Goal: Task Accomplishment & Management: Complete application form

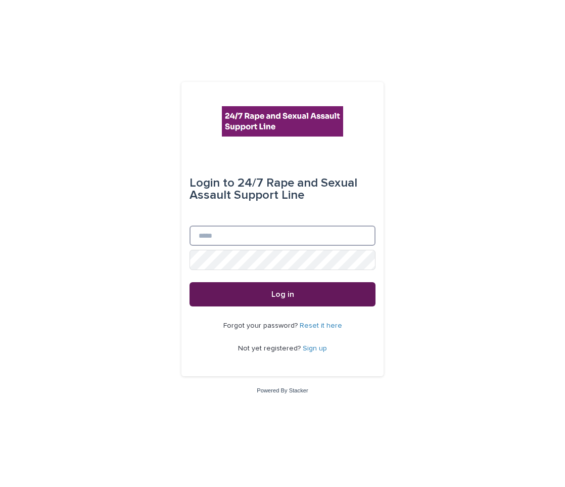
type input "**********"
click at [262, 299] on button "Log in" at bounding box center [283, 294] width 186 height 24
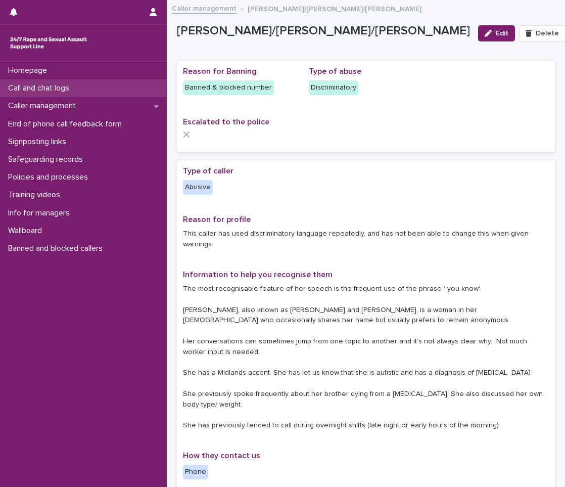
click at [73, 85] on p "Call and chat logs" at bounding box center [40, 88] width 73 height 10
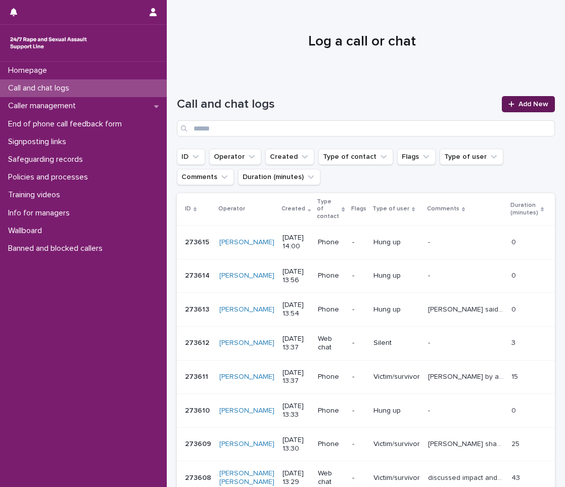
click at [523, 106] on span "Add New" at bounding box center [534, 104] width 30 height 7
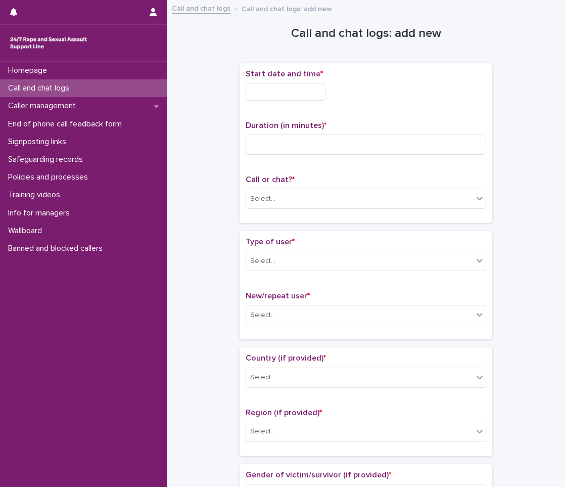
click at [287, 92] on input "text" at bounding box center [286, 92] width 80 height 18
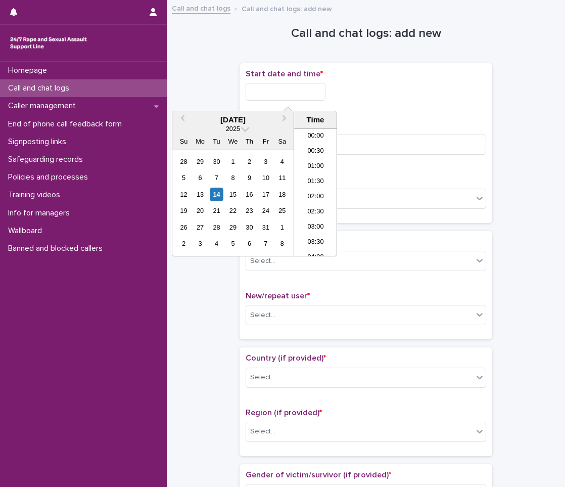
scroll to position [369, 0]
click at [317, 164] on li "13:00" at bounding box center [315, 161] width 43 height 15
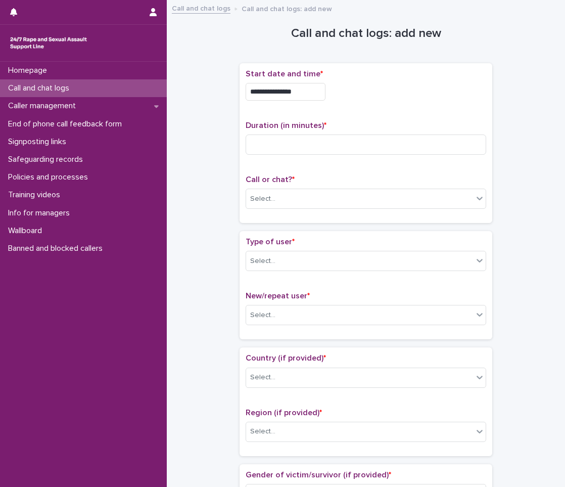
click at [305, 98] on input "**********" at bounding box center [286, 92] width 80 height 18
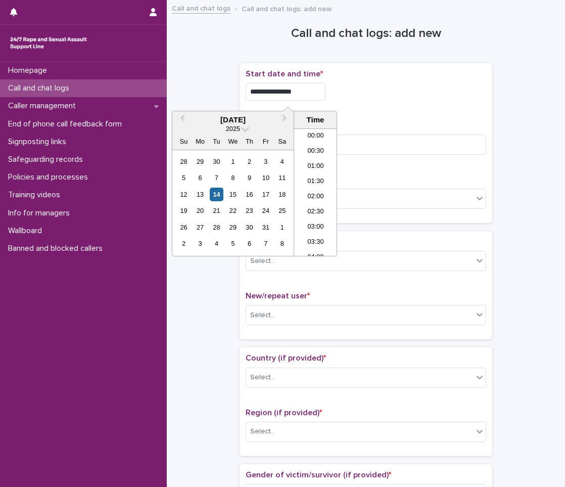
scroll to position [339, 0]
type input "**********"
click at [370, 150] on input at bounding box center [366, 144] width 241 height 20
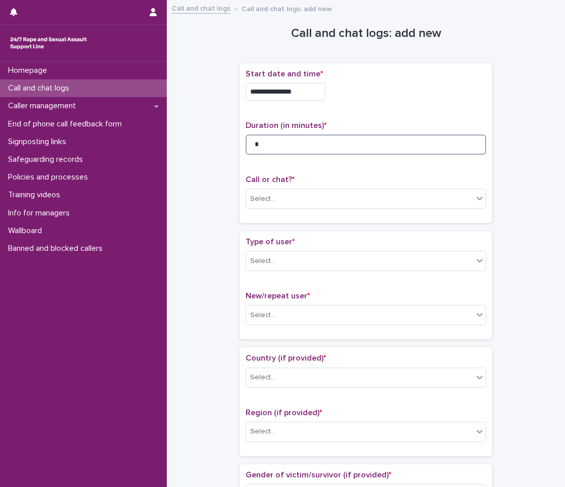
type input "*"
click at [263, 195] on div "Select..." at bounding box center [262, 199] width 25 height 11
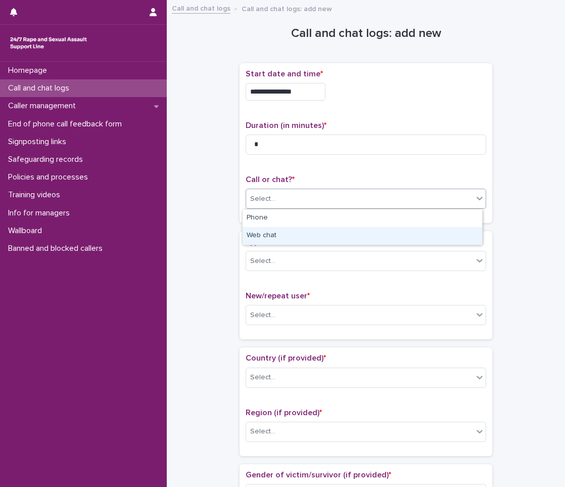
click at [265, 243] on div "Web chat" at bounding box center [363, 236] width 240 height 18
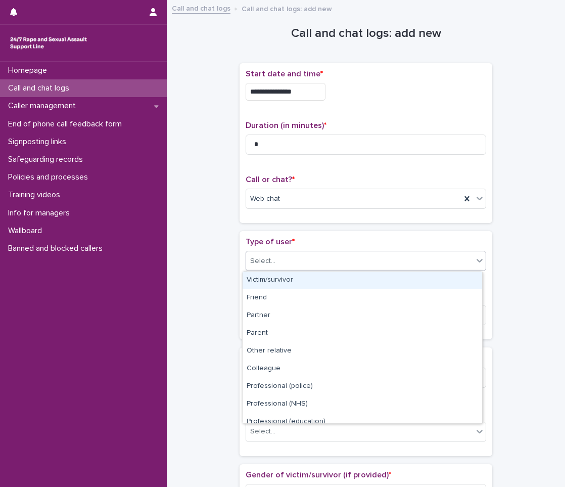
click at [268, 254] on div "Select..." at bounding box center [359, 261] width 227 height 17
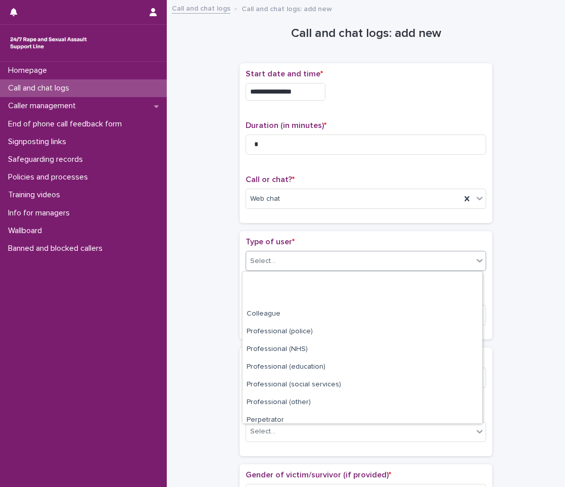
scroll to position [114, 0]
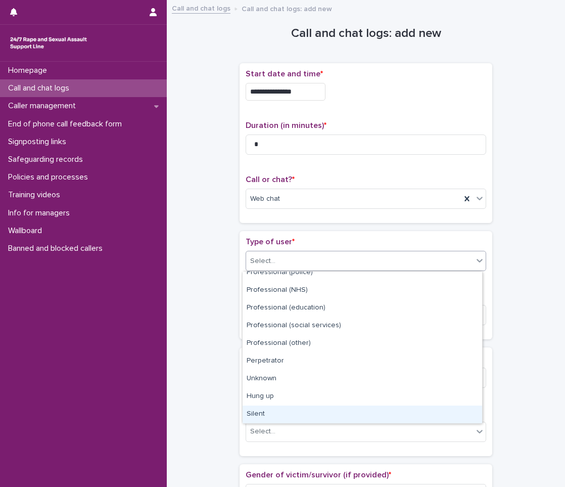
click at [271, 407] on div "Silent" at bounding box center [363, 414] width 240 height 18
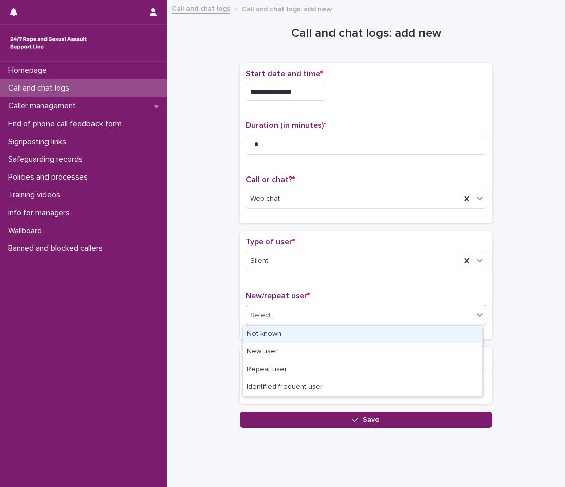
click at [246, 311] on div "Select..." at bounding box center [366, 315] width 241 height 20
click at [251, 330] on div "Not known" at bounding box center [363, 335] width 240 height 18
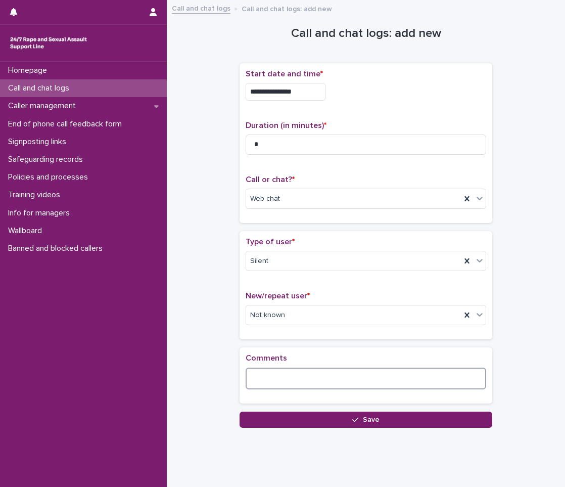
click at [262, 385] on textarea at bounding box center [366, 379] width 241 height 22
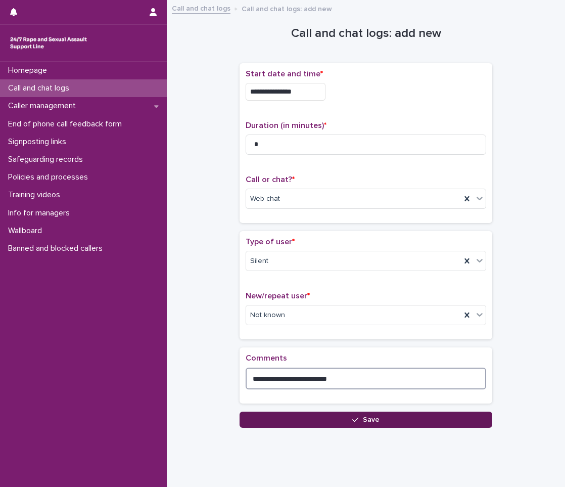
type textarea "**********"
click at [262, 414] on button "Save" at bounding box center [366, 420] width 253 height 16
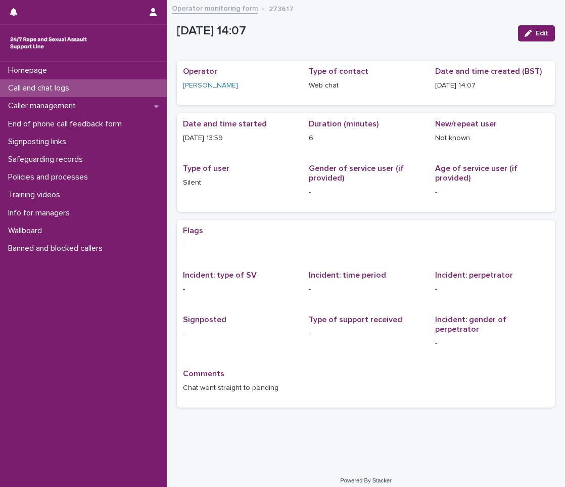
click at [53, 84] on p "Call and chat logs" at bounding box center [40, 88] width 73 height 10
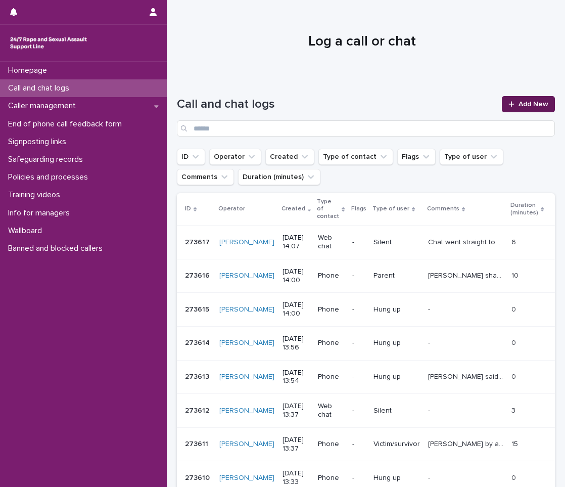
click at [515, 108] on link "Add New" at bounding box center [528, 104] width 53 height 16
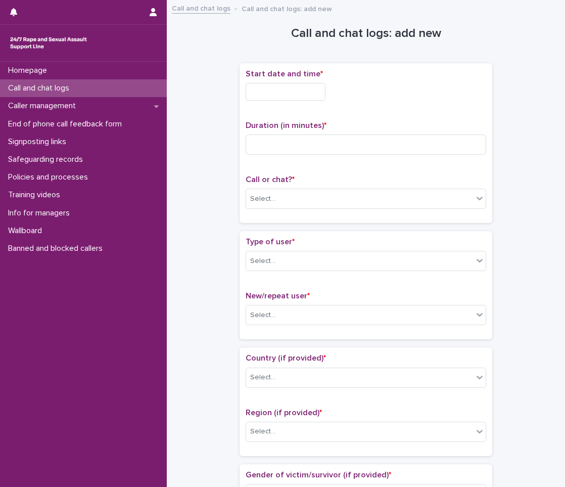
click at [322, 94] on input "text" at bounding box center [286, 92] width 80 height 18
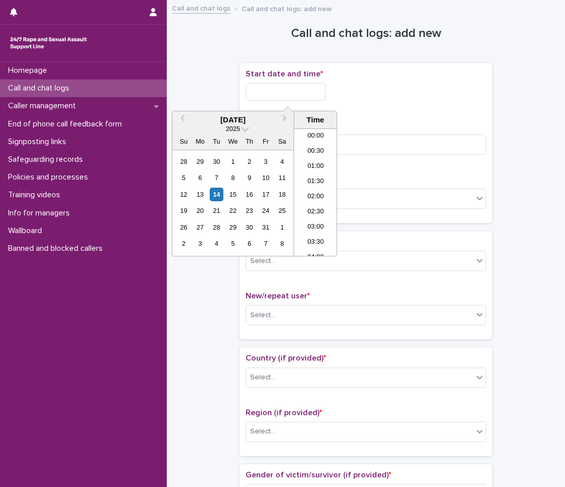
scroll to position [369, 0]
click at [311, 196] on li "14:00" at bounding box center [315, 192] width 43 height 15
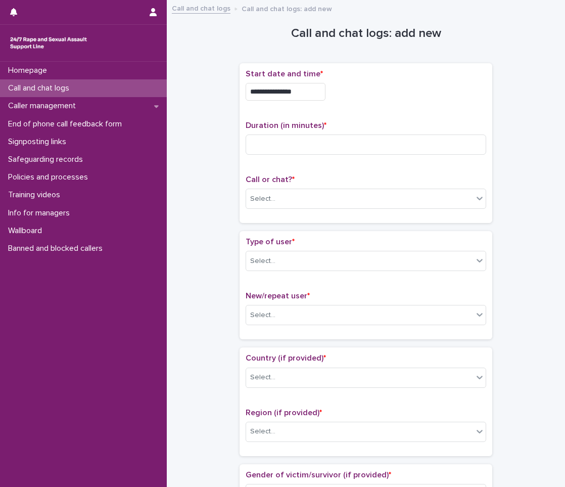
click at [316, 95] on input "**********" at bounding box center [286, 92] width 80 height 18
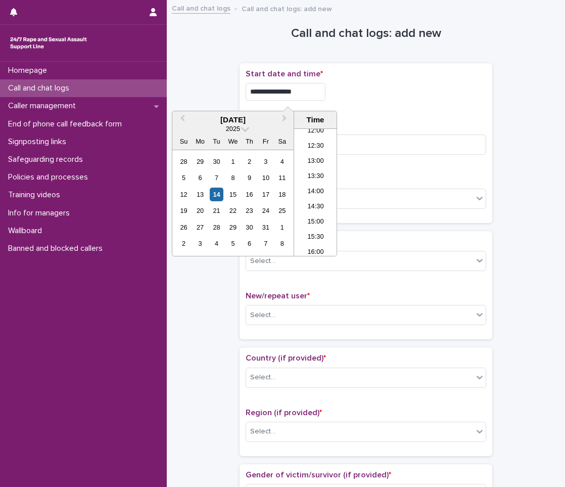
type input "**********"
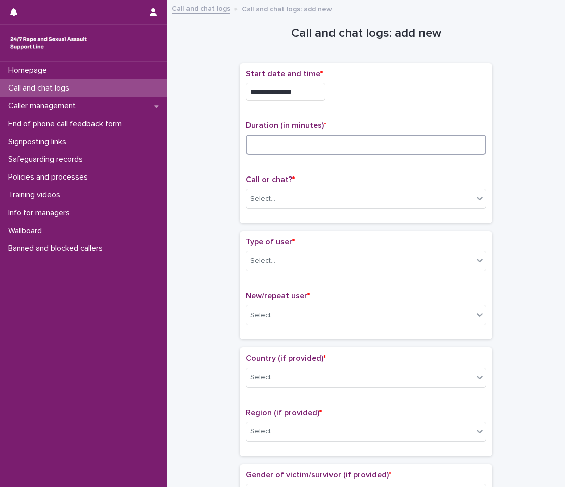
click at [356, 154] on input at bounding box center [366, 144] width 241 height 20
type input "*"
click at [363, 197] on div "Select..." at bounding box center [359, 199] width 227 height 17
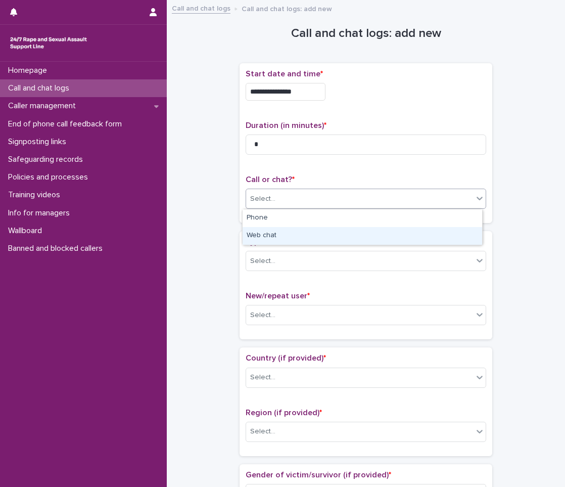
click at [269, 237] on div "Web chat" at bounding box center [363, 236] width 240 height 18
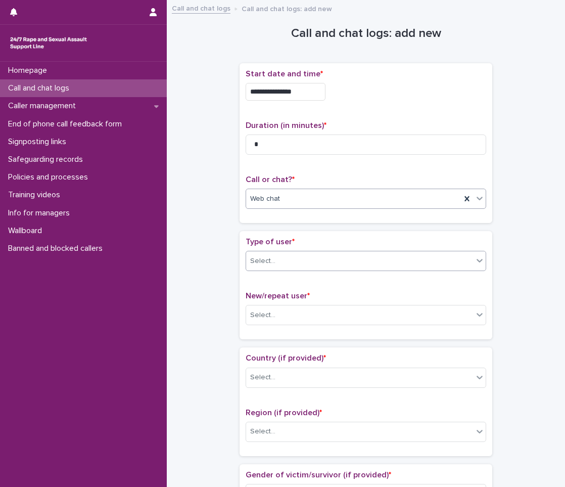
click at [277, 256] on div at bounding box center [277, 261] width 1 height 11
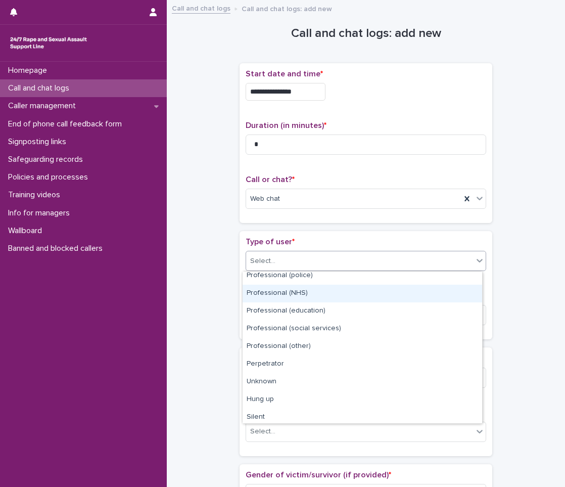
scroll to position [114, 0]
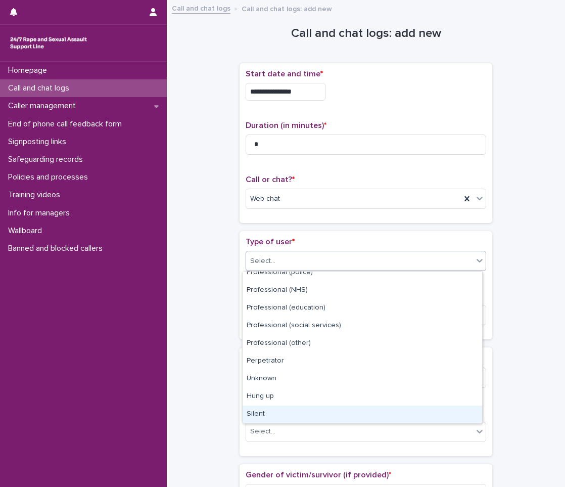
click at [265, 413] on div "Silent" at bounding box center [363, 414] width 240 height 18
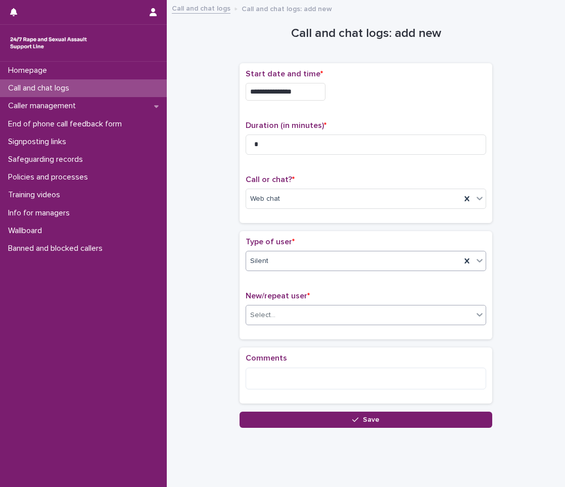
click at [283, 320] on div "Select..." at bounding box center [359, 315] width 227 height 17
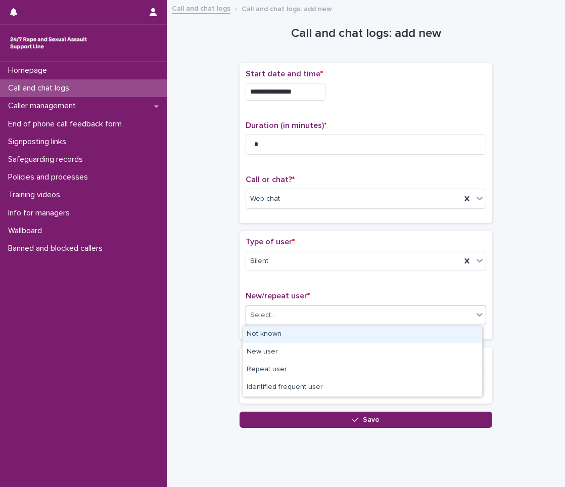
click at [279, 332] on div "Not known" at bounding box center [363, 335] width 240 height 18
click at [279, 332] on div "New/repeat user * option Not known focused, 1 of 4. 4 results available. Use Up…" at bounding box center [366, 312] width 241 height 42
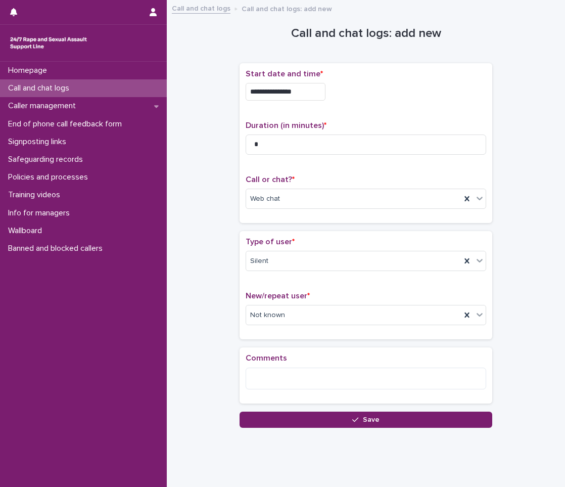
drag, startPoint x: 279, startPoint y: 332, endPoint x: 295, endPoint y: 415, distance: 84.5
click at [295, 415] on button "Save" at bounding box center [366, 420] width 253 height 16
